Goal: Task Accomplishment & Management: Use online tool/utility

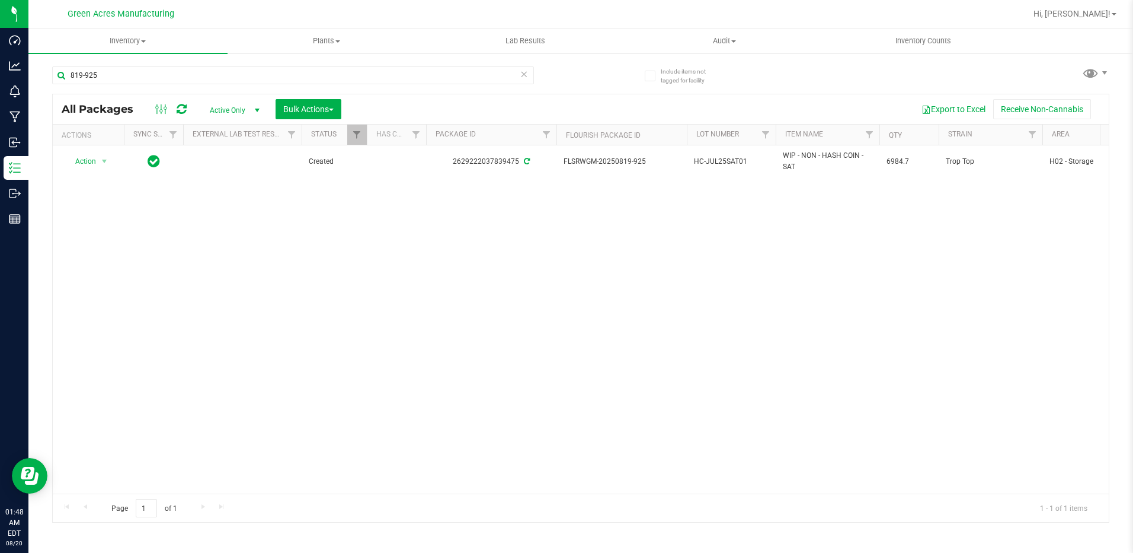
scroll to position [0, 277]
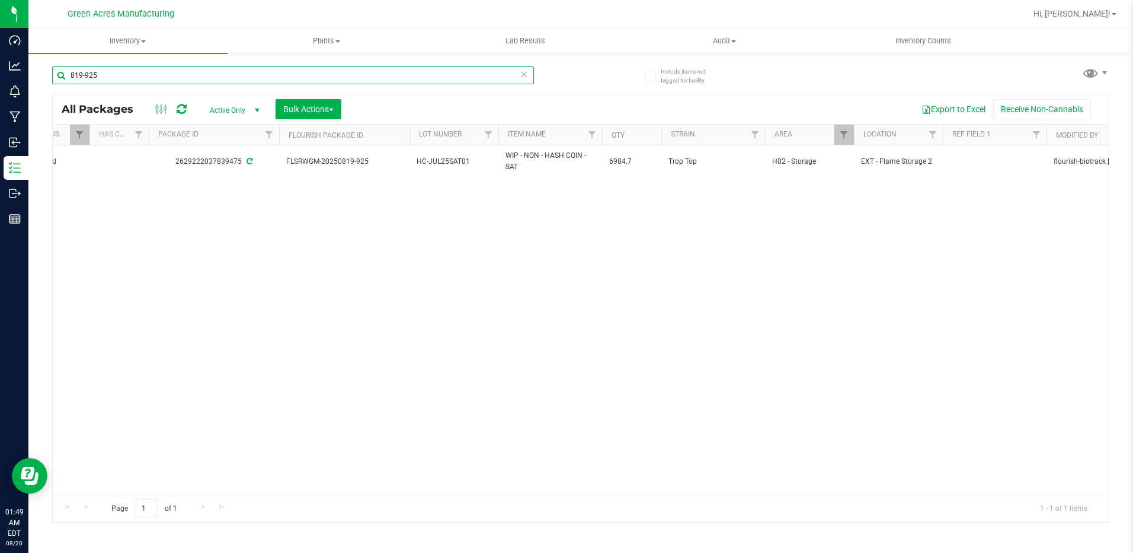
click at [356, 75] on input "819-925" at bounding box center [293, 75] width 482 height 18
paste input "GA-250819-CV-PKT-C-THCA11"
click at [356, 75] on input "819-925GA-250819-CV-PKT-C-THCA11" at bounding box center [293, 75] width 482 height 18
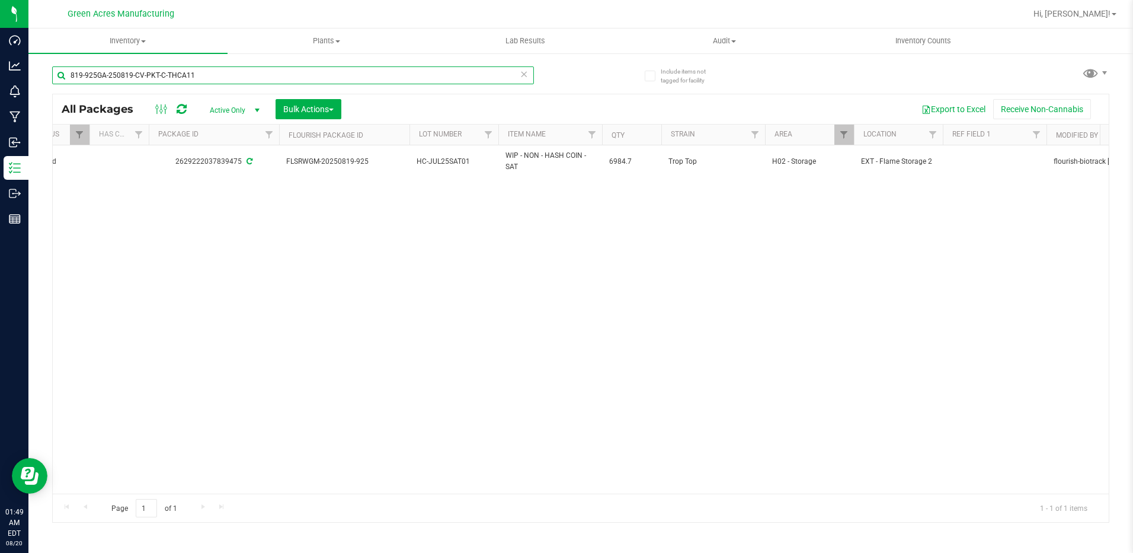
paste input "text"
type input "GA-250819-CV-PKT-C-THCA11"
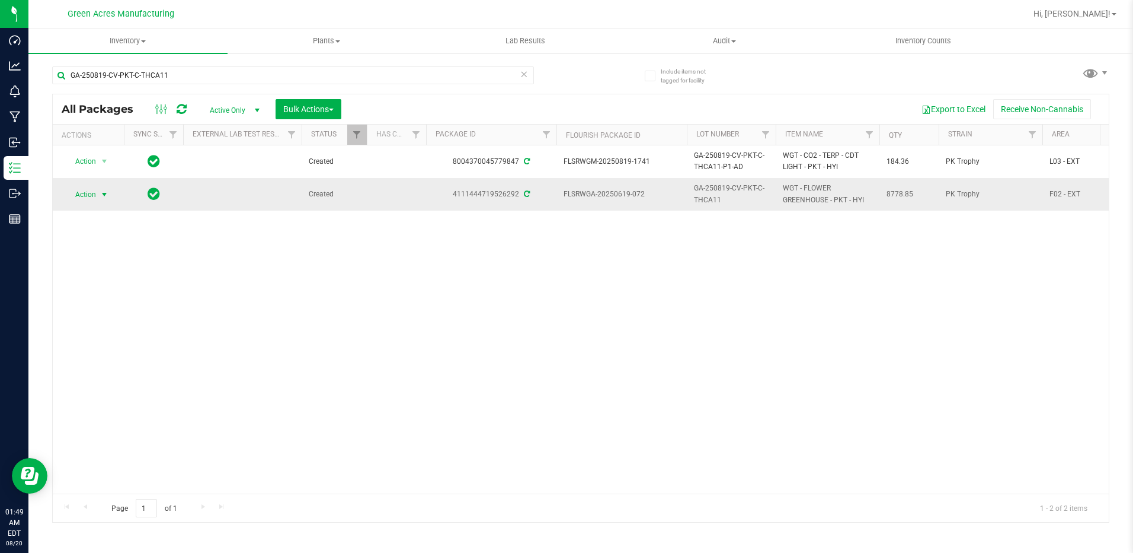
click at [91, 199] on span "Action" at bounding box center [81, 194] width 32 height 17
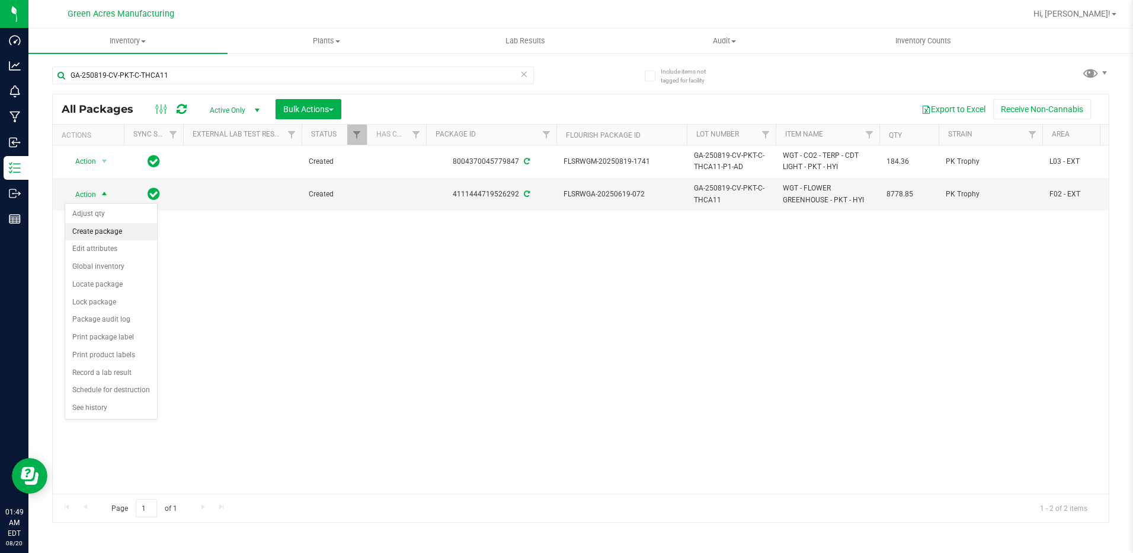
click at [97, 232] on li "Create package" at bounding box center [111, 232] width 92 height 18
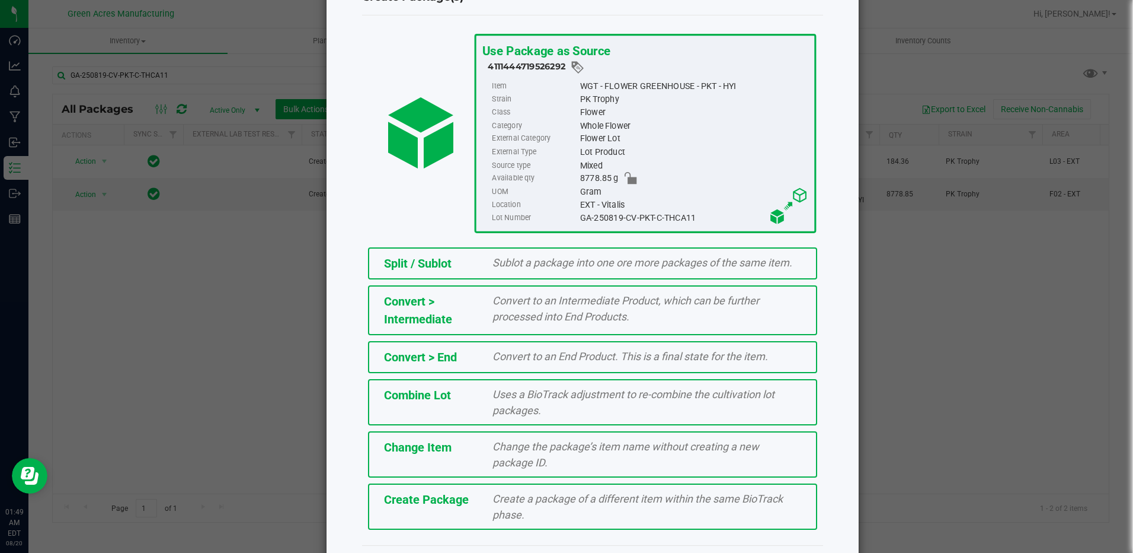
scroll to position [78, 0]
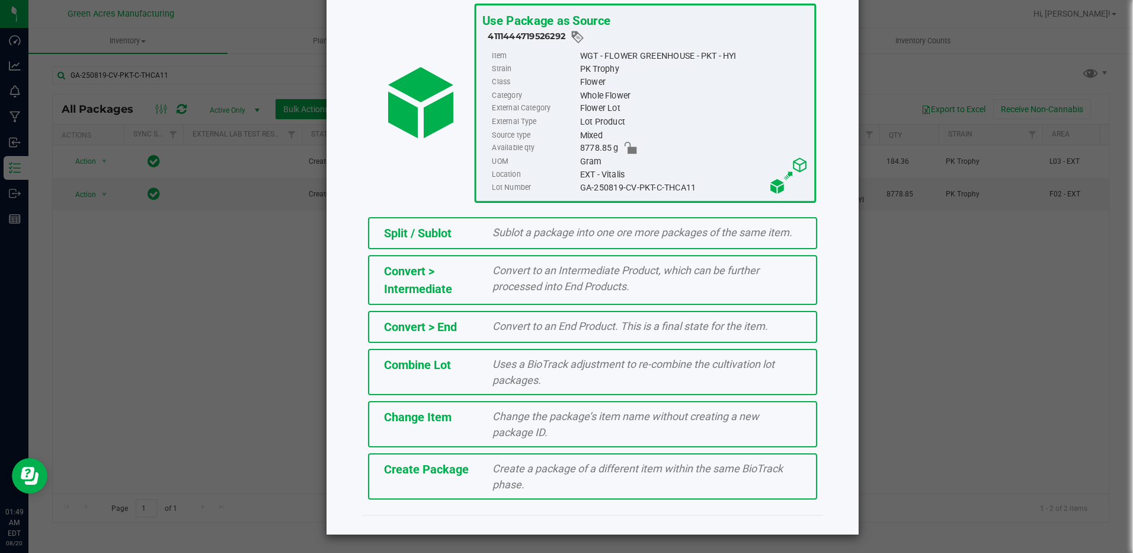
click at [575, 489] on div "Create a package of a different item within the same BioTrack phase." at bounding box center [647, 476] width 327 height 32
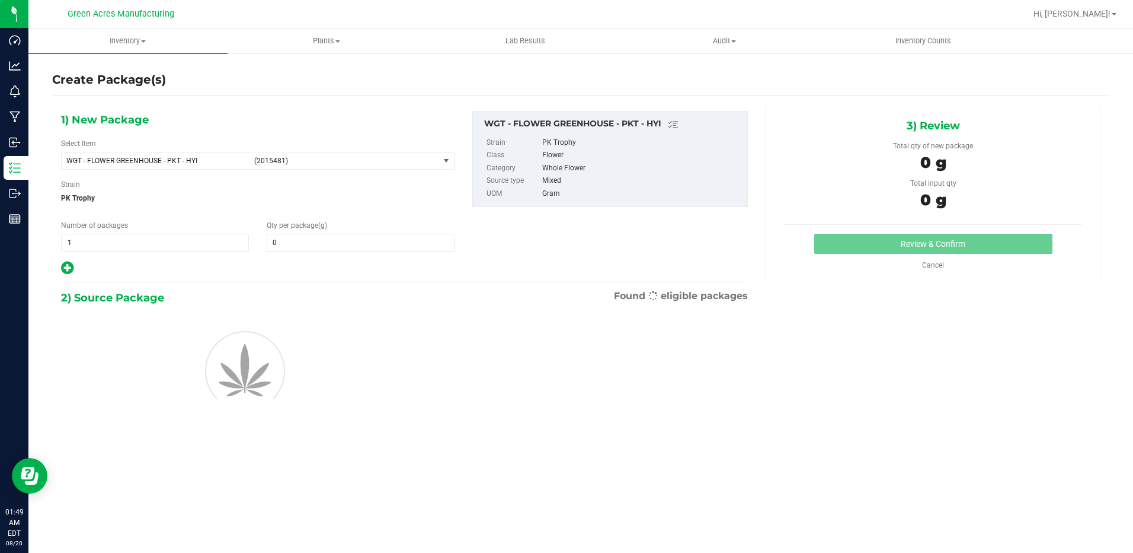
type input "0.0000"
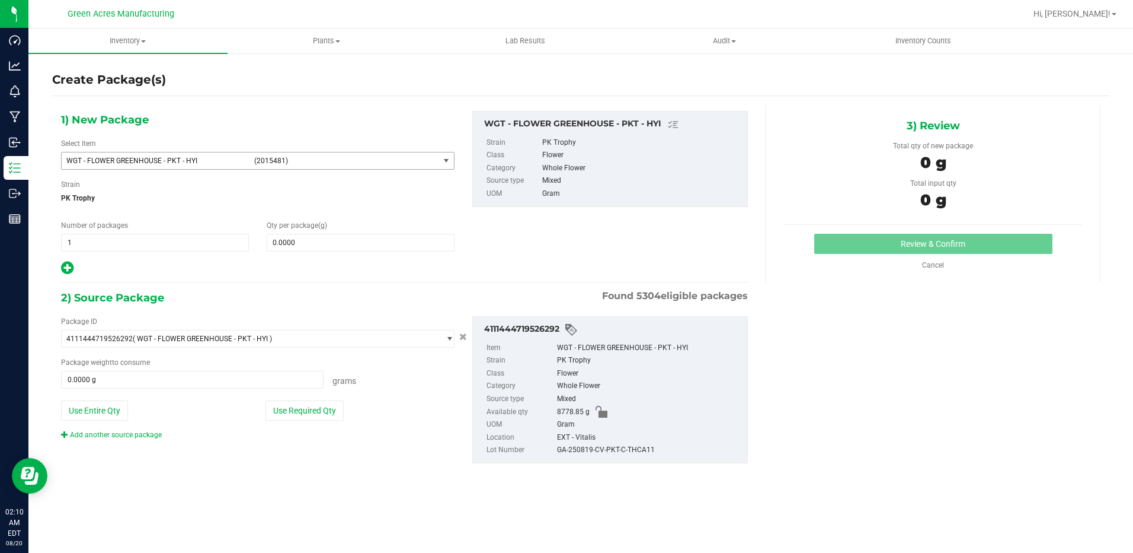
drag, startPoint x: 202, startPoint y: 163, endPoint x: 200, endPoint y: 142, distance: 21.4
click at [202, 163] on span "WGT - FLOWER GREENHOUSE - PKT - HYI" at bounding box center [156, 161] width 180 height 8
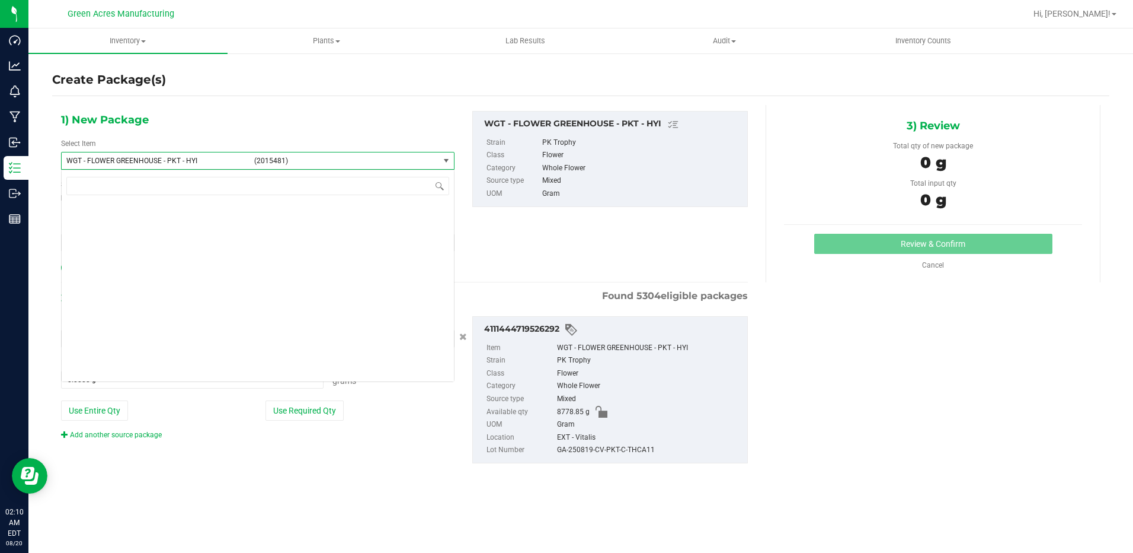
scroll to position [251609, 0]
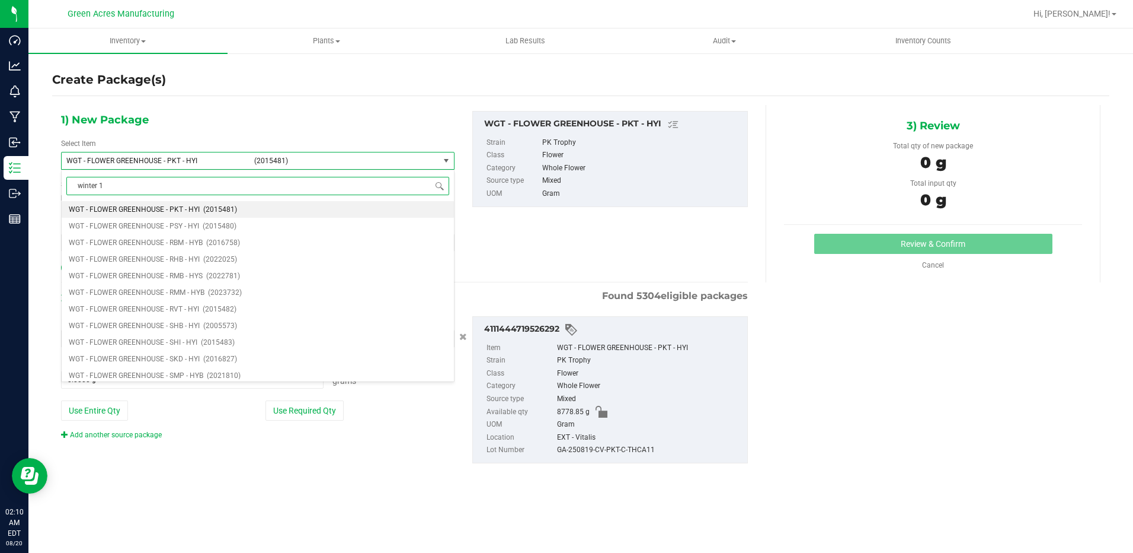
type input "winter 1"
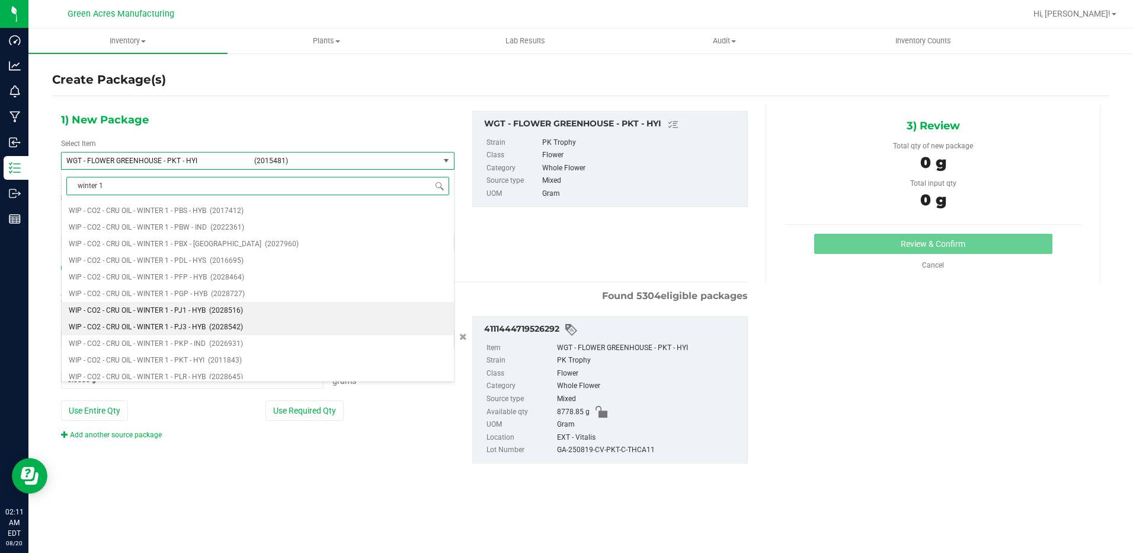
scroll to position [2549, 0]
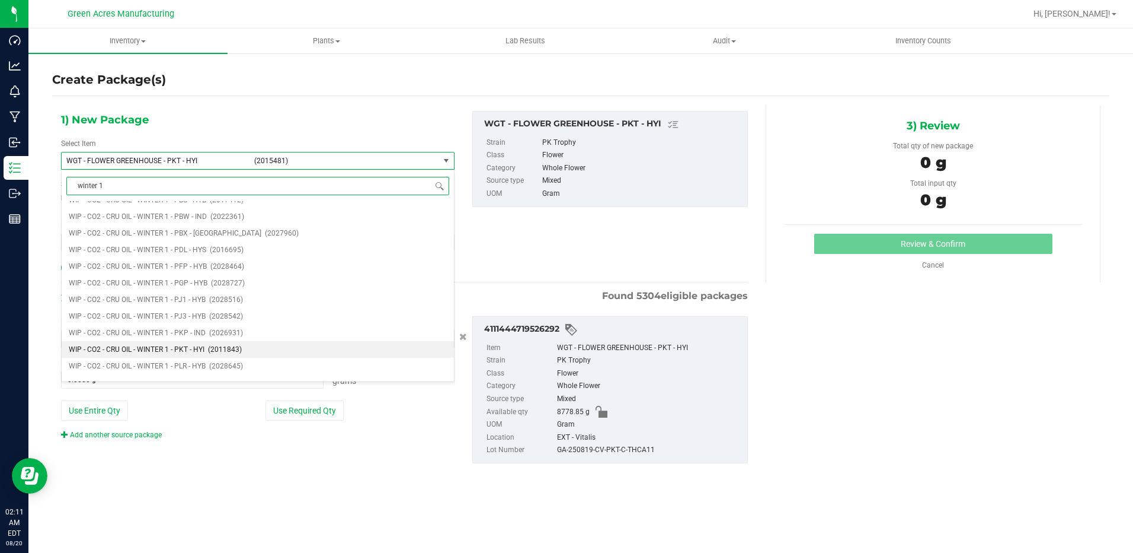
click at [187, 347] on span "WIP - CO2 - CRU OIL - WINTER 1 - PKT - HYI" at bounding box center [137, 349] width 136 height 8
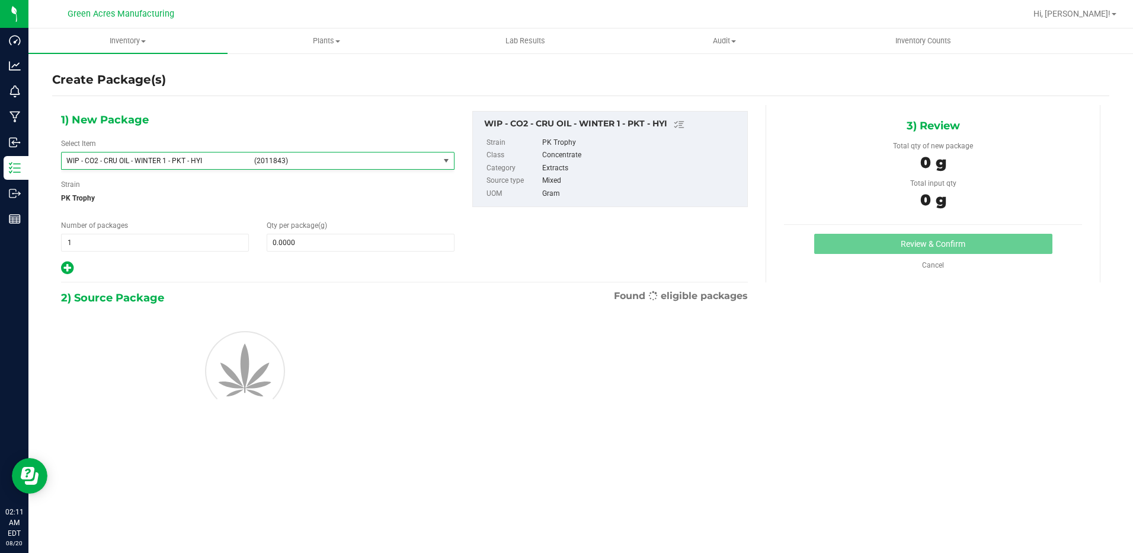
type input "0.0000"
click at [365, 239] on span at bounding box center [361, 243] width 188 height 18
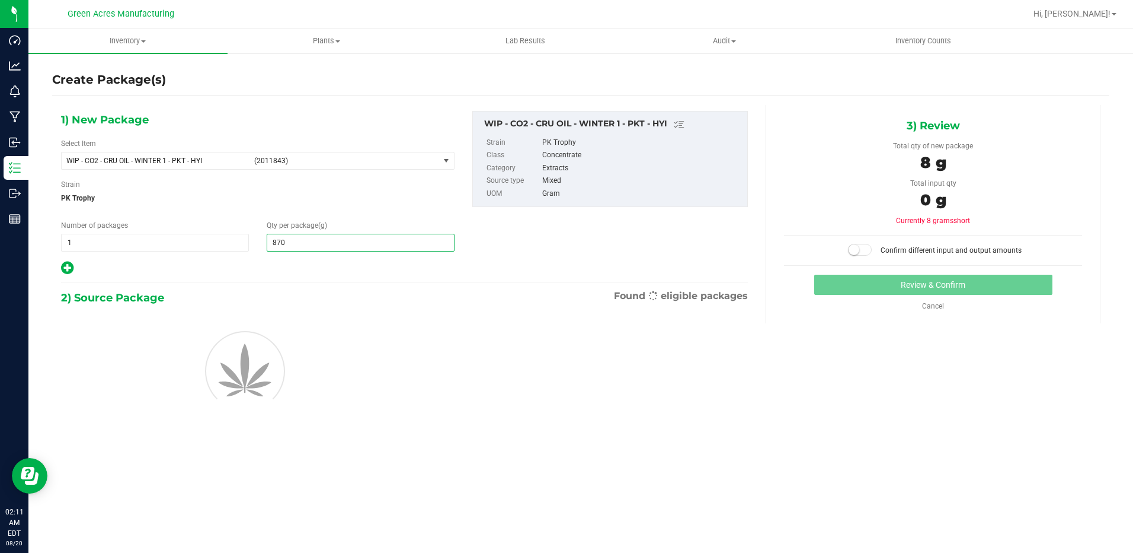
type input "870."
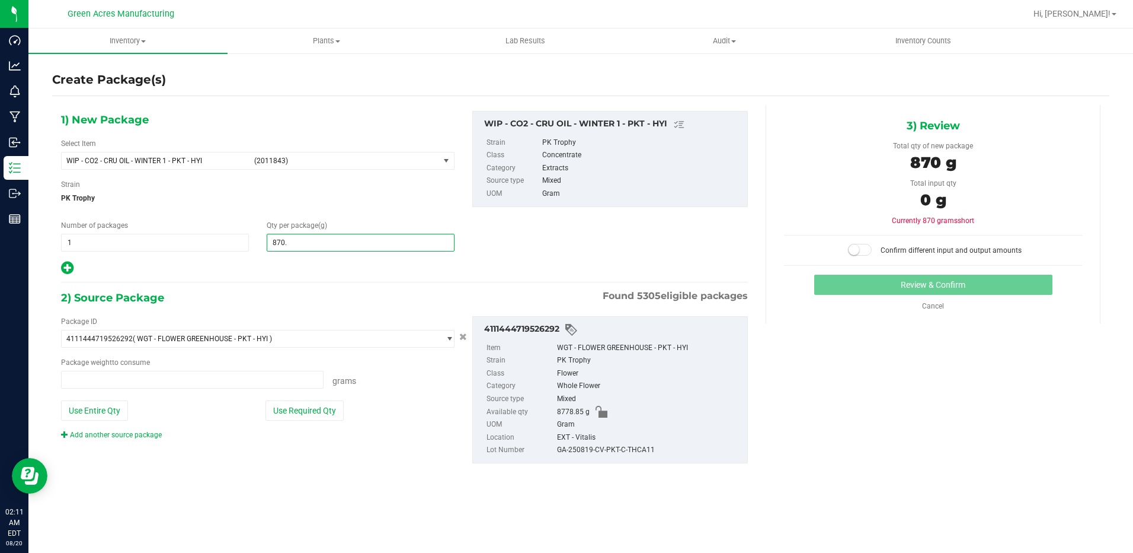
type input "0.0000 g"
type input "870.7"
type input "870.7000"
click at [296, 405] on button "Use Required Qty" at bounding box center [305, 410] width 78 height 20
type input "870.7000 g"
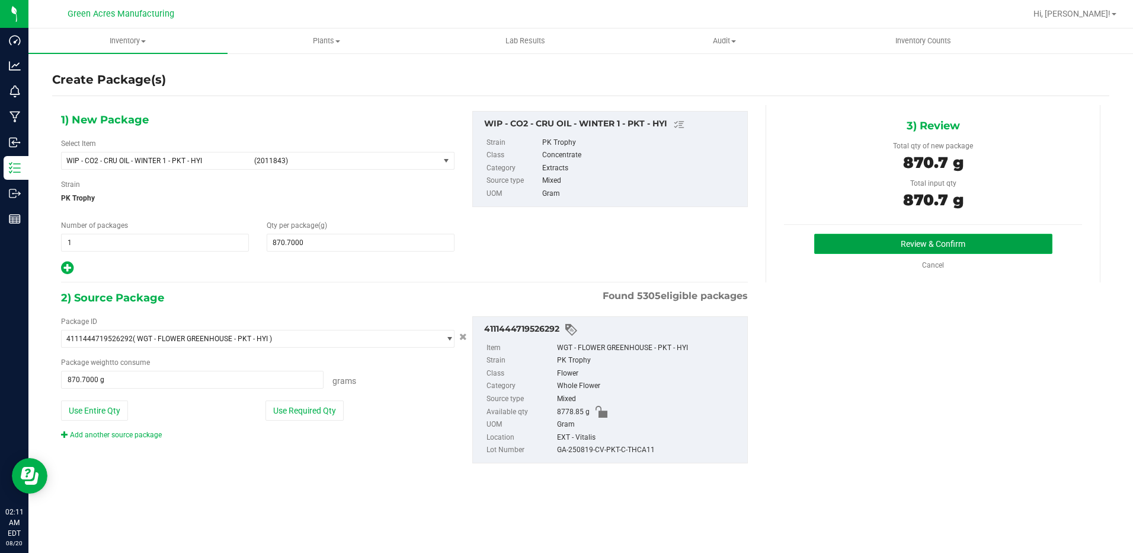
click at [1014, 237] on button "Review & Confirm" at bounding box center [934, 244] width 238 height 20
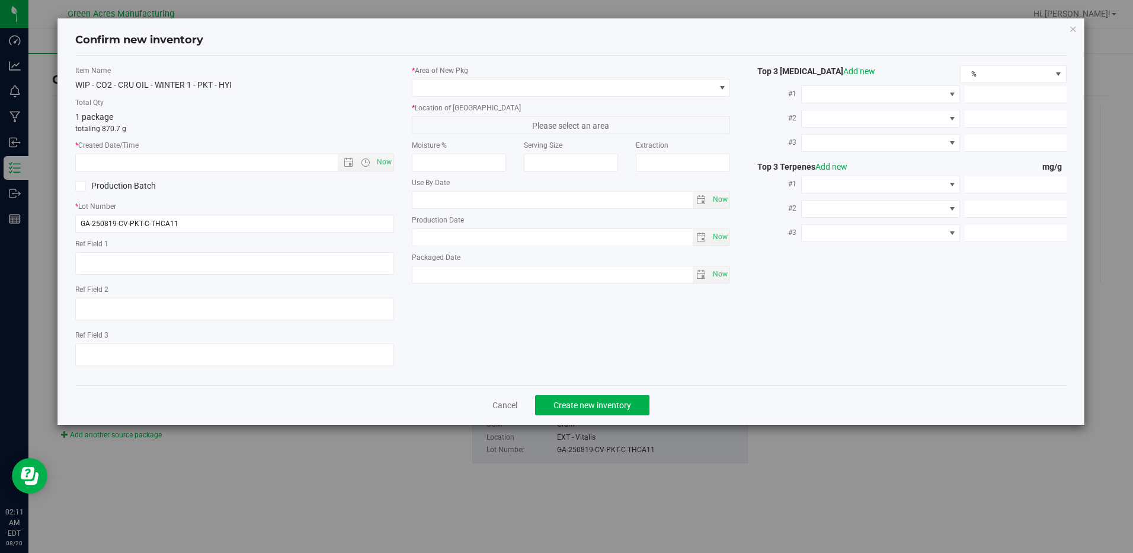
type textarea "DEP"
click at [224, 264] on textarea at bounding box center [234, 263] width 318 height 23
click at [382, 159] on span "Now" at bounding box center [384, 162] width 20 height 17
type input "[DATE] 2:11 AM"
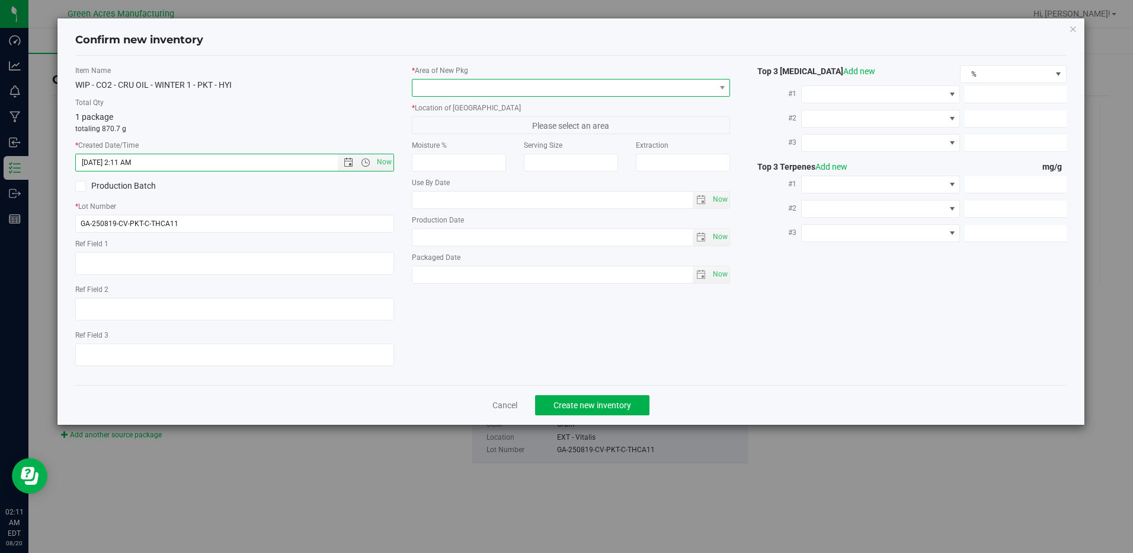
click at [483, 86] on span at bounding box center [564, 87] width 302 height 17
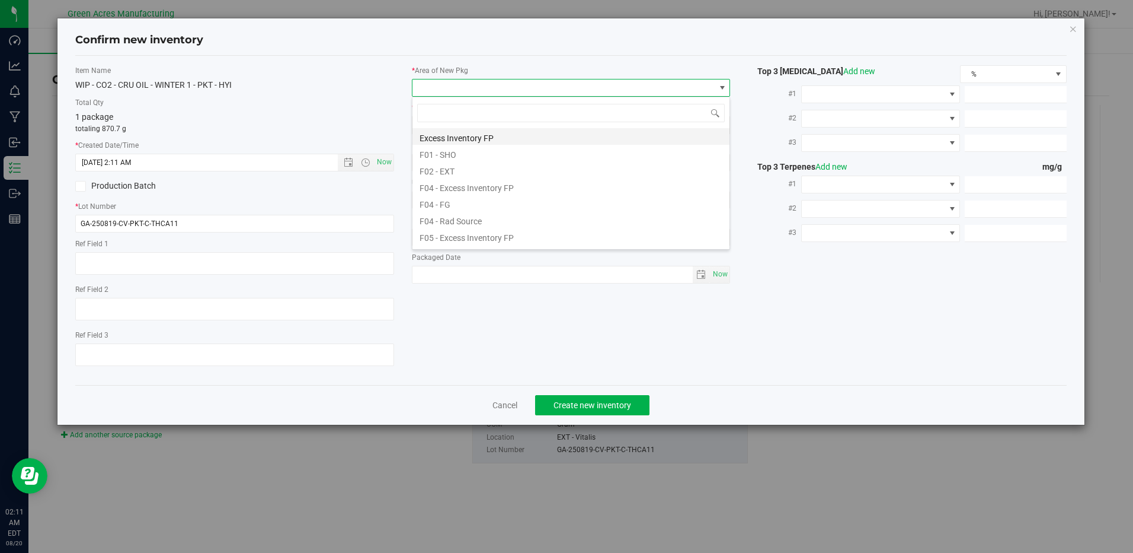
scroll to position [59, 0]
click at [471, 146] on li "F02 - EXT" at bounding box center [571, 143] width 317 height 17
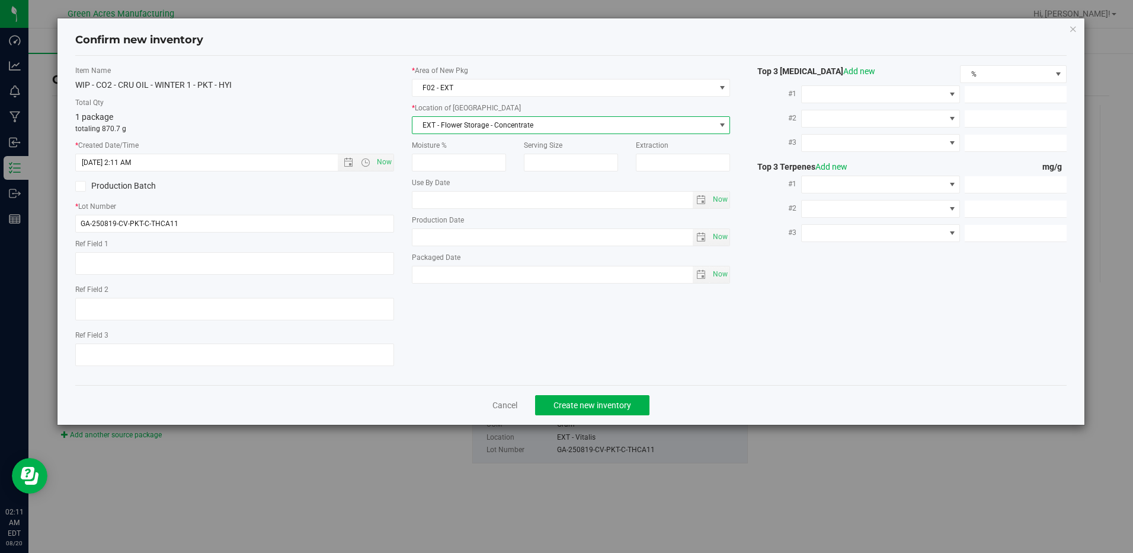
click at [473, 126] on span "EXT - Flower Storage - Concentrate" at bounding box center [564, 125] width 302 height 17
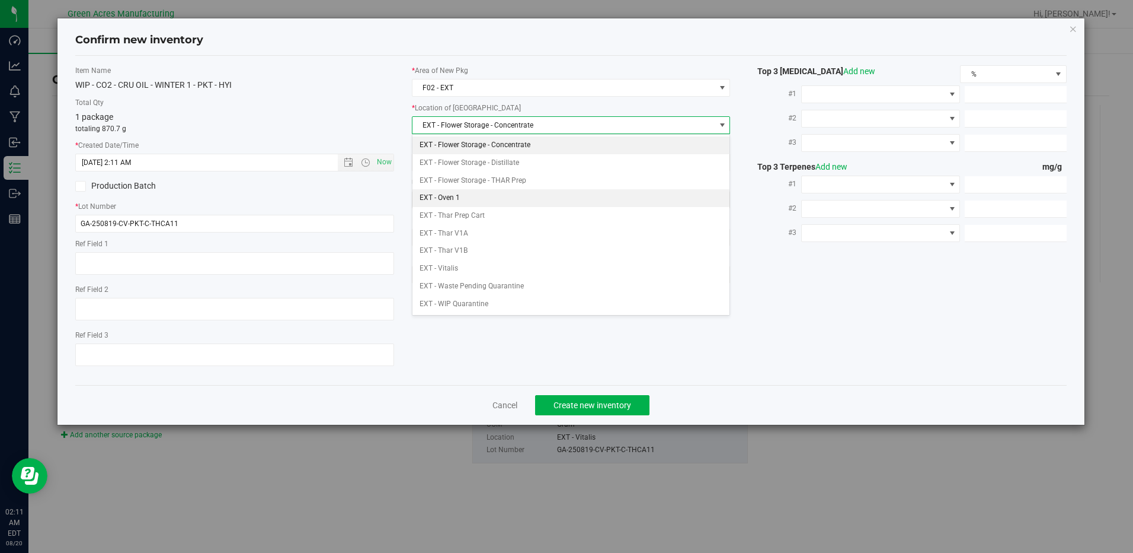
click at [471, 197] on li "EXT - Oven 1" at bounding box center [571, 198] width 317 height 18
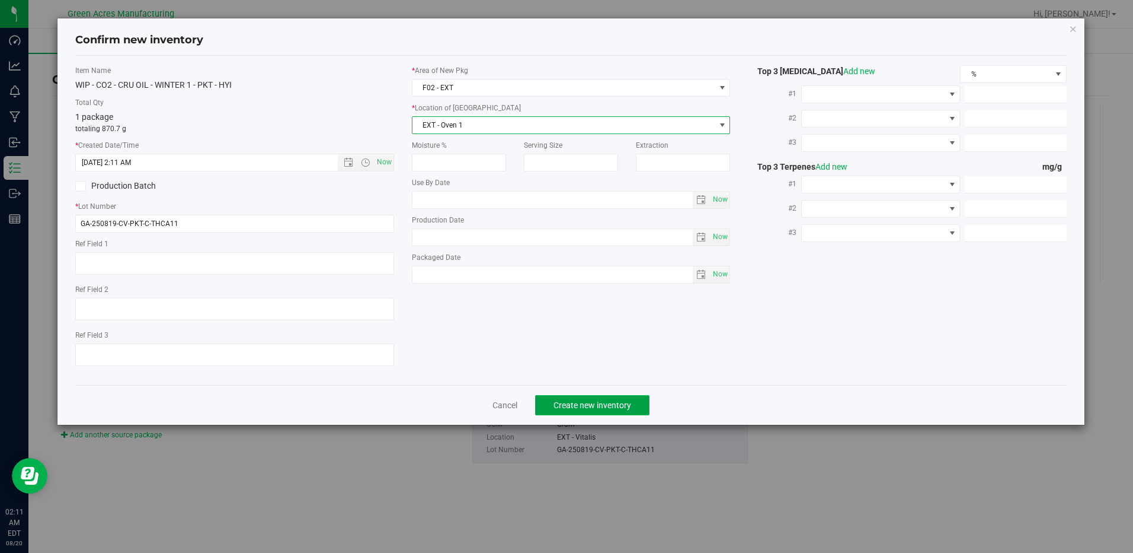
click at [601, 411] on button "Create new inventory" at bounding box center [592, 405] width 114 height 20
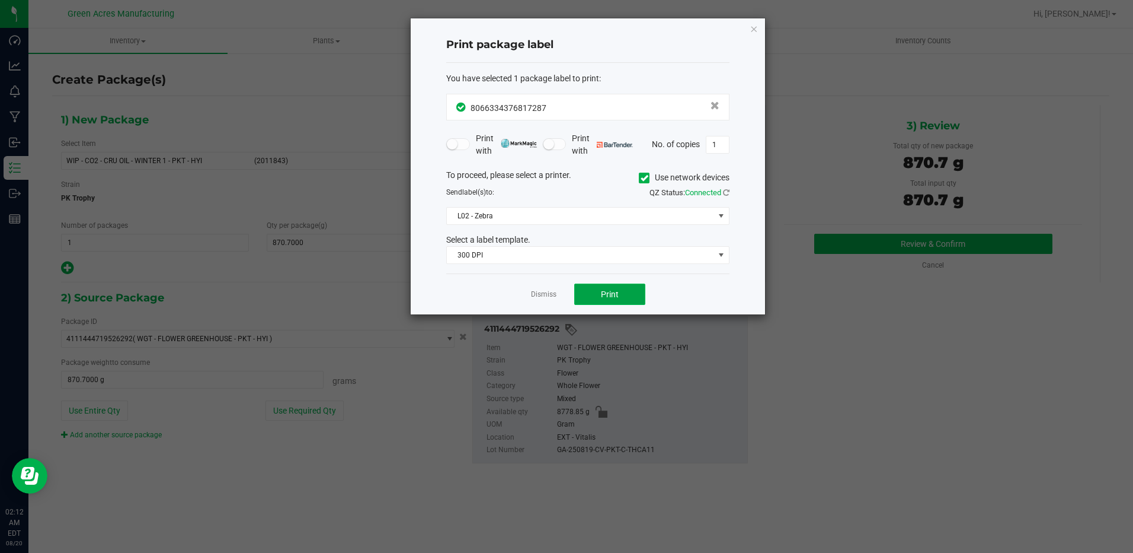
click at [602, 299] on button "Print" at bounding box center [609, 293] width 71 height 21
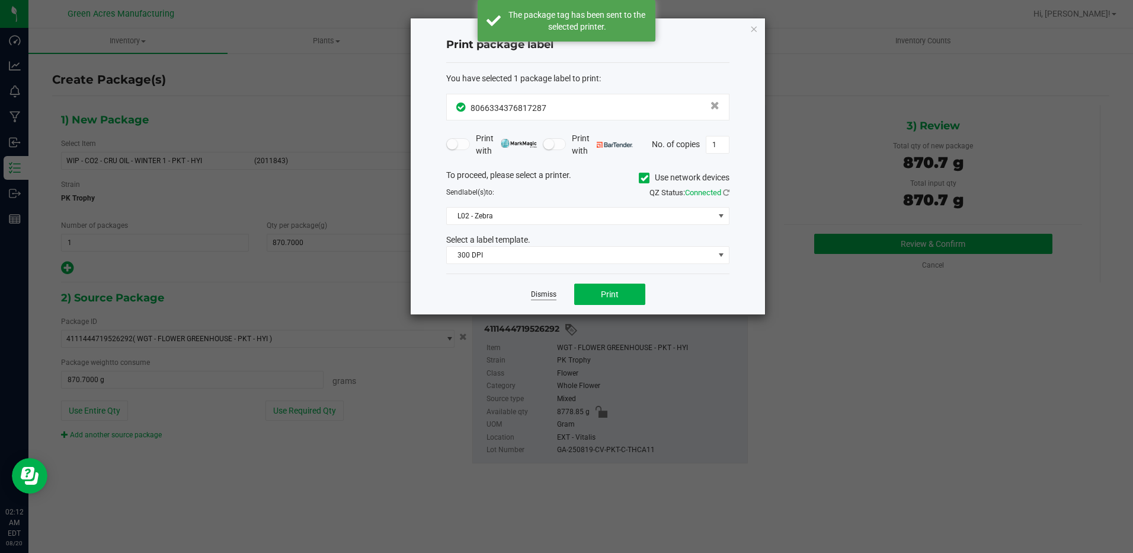
click at [555, 293] on link "Dismiss" at bounding box center [543, 294] width 25 height 10
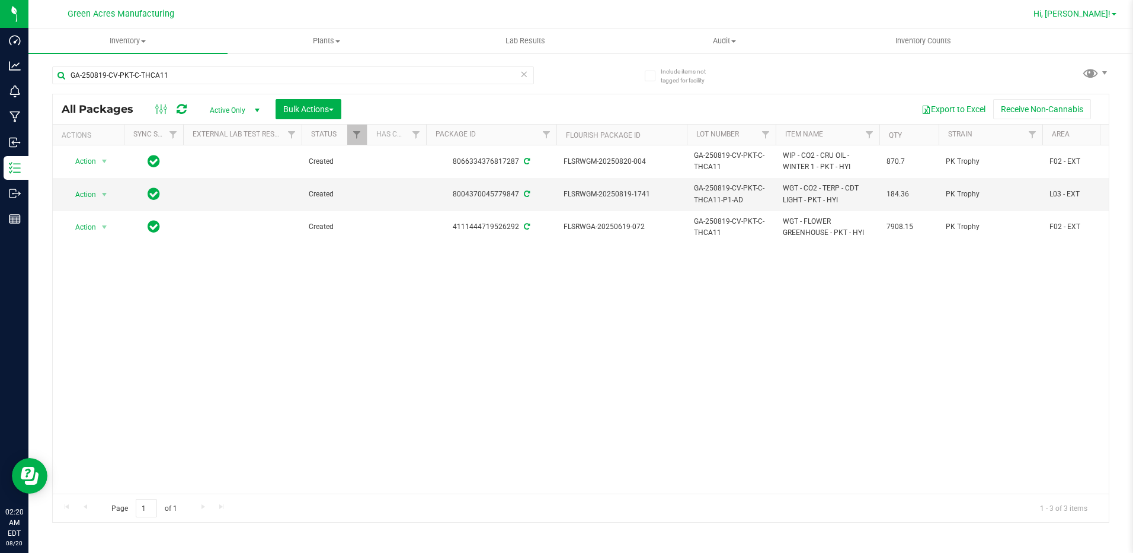
click at [1098, 15] on span "Hi, [PERSON_NAME]!" at bounding box center [1072, 13] width 77 height 9
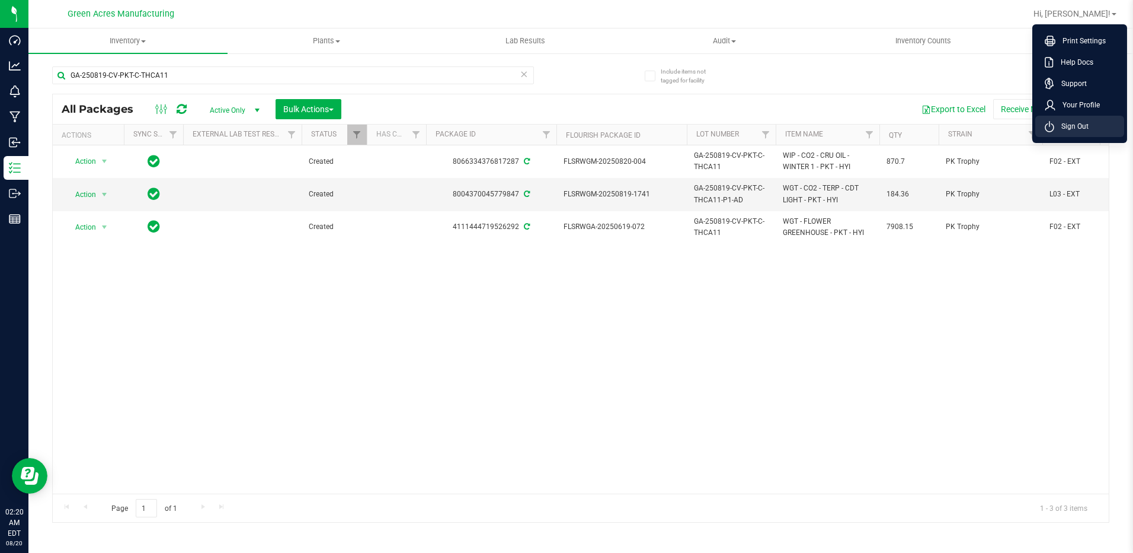
click at [1076, 121] on span "Sign Out" at bounding box center [1072, 126] width 34 height 12
